Goal: Task Accomplishment & Management: Manage account settings

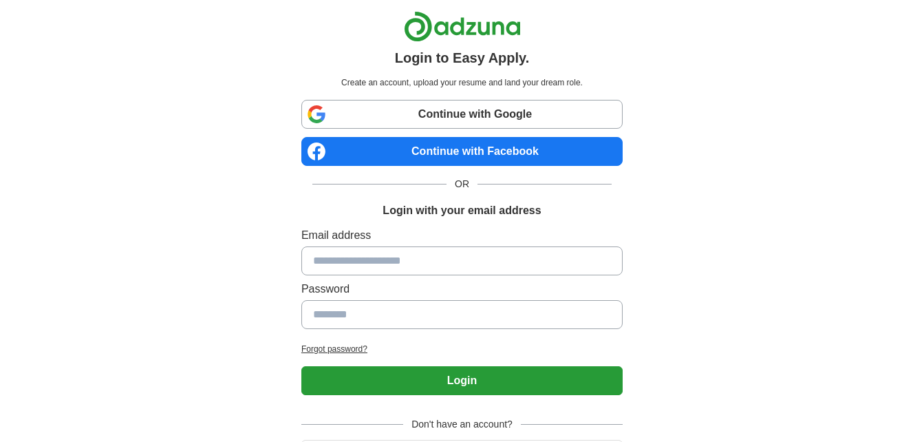
click at [490, 154] on link "Continue with Facebook" at bounding box center [461, 151] width 321 height 29
click at [469, 154] on link "Continue with Facebook" at bounding box center [461, 151] width 321 height 29
click at [486, 151] on link "Continue with Facebook" at bounding box center [461, 151] width 321 height 29
click at [484, 146] on link "Continue with Facebook" at bounding box center [461, 151] width 321 height 29
click at [479, 150] on link "Continue with Facebook" at bounding box center [461, 151] width 321 height 29
